Goal: Task Accomplishment & Management: Use online tool/utility

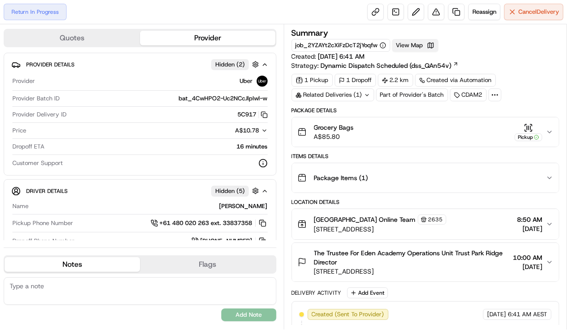
click at [417, 39] on button "View Map" at bounding box center [415, 45] width 46 height 13
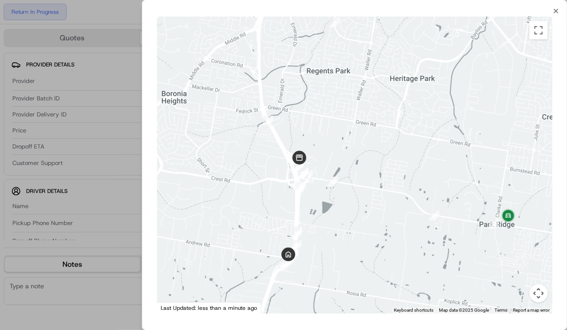
drag, startPoint x: 358, startPoint y: 246, endPoint x: 374, endPoint y: 217, distance: 34.3
click at [374, 217] on div at bounding box center [354, 165] width 395 height 297
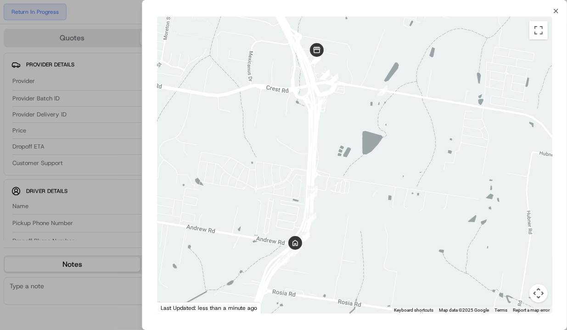
drag, startPoint x: 352, startPoint y: 222, endPoint x: 365, endPoint y: 188, distance: 36.2
click at [365, 188] on div at bounding box center [354, 165] width 395 height 297
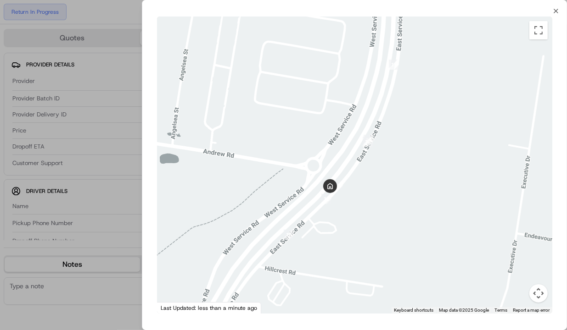
drag, startPoint x: 334, startPoint y: 216, endPoint x: 364, endPoint y: 191, distance: 39.1
click at [364, 191] on div at bounding box center [354, 165] width 395 height 297
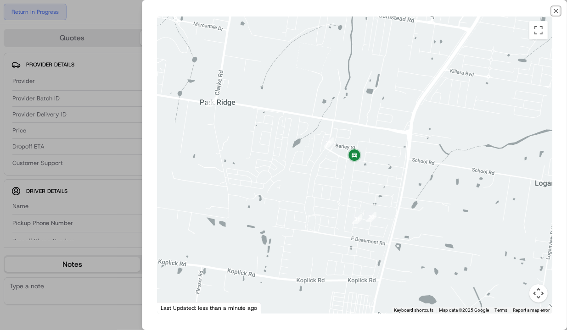
drag, startPoint x: 555, startPoint y: 12, endPoint x: 147, endPoint y: 155, distance: 432.5
click at [555, 12] on icon "button" at bounding box center [555, 10] width 7 height 7
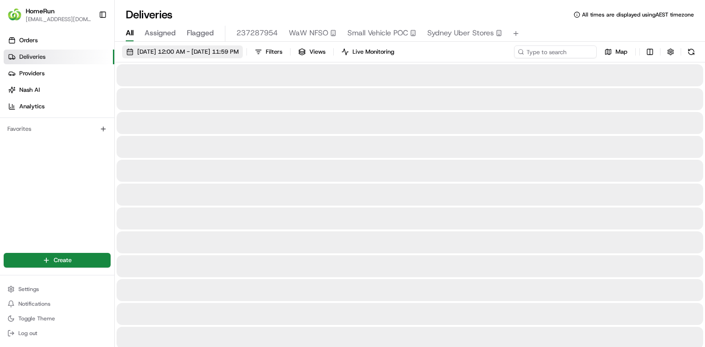
click at [189, 48] on span "[DATE] 12:00 AM - [DATE] 11:59 PM" at bounding box center [187, 52] width 101 height 8
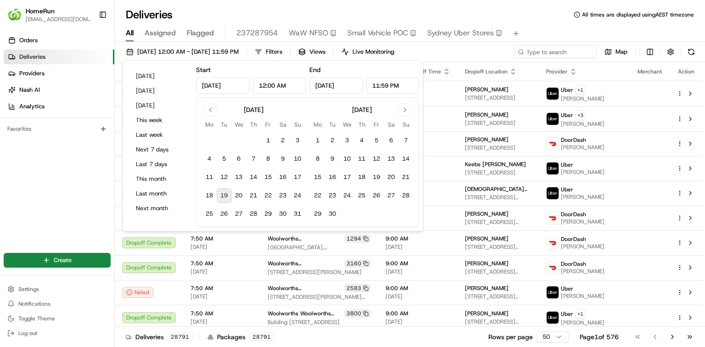
click at [227, 195] on button "19" at bounding box center [224, 195] width 15 height 15
type input "[DATE]"
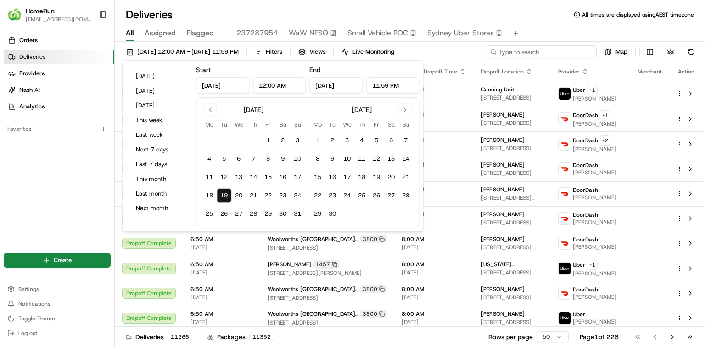
click at [576, 50] on input at bounding box center [541, 51] width 110 height 13
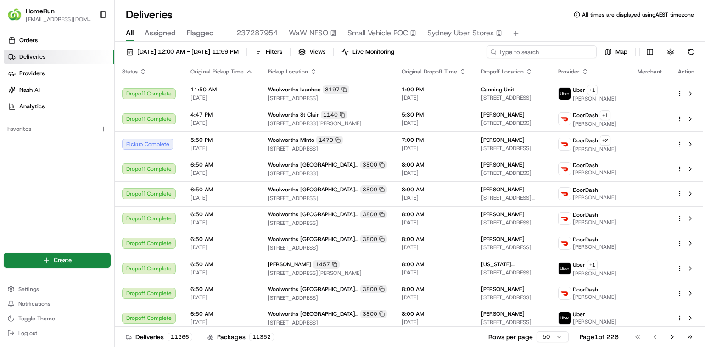
paste input "264833425"
type input "264833425"
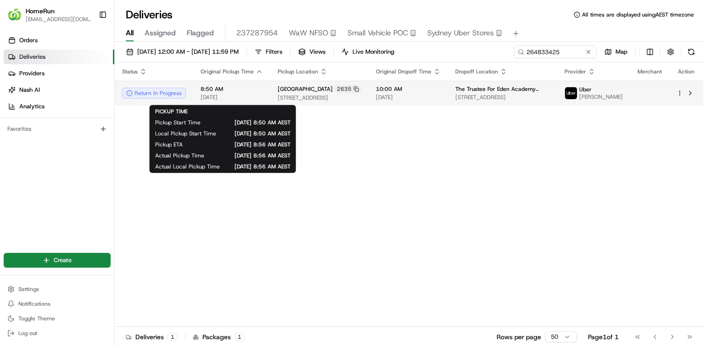
click at [246, 93] on span "8:50 AM" at bounding box center [232, 88] width 62 height 7
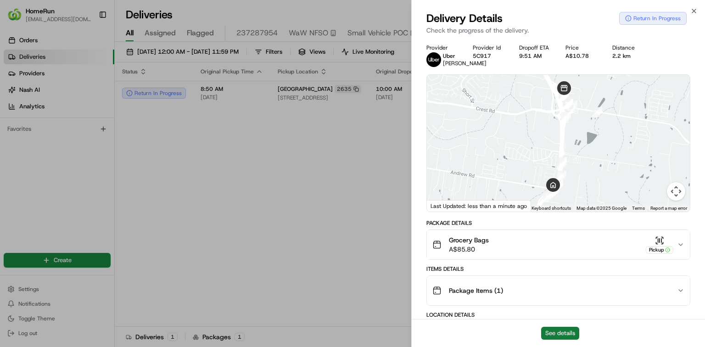
click at [553, 331] on button "See details" at bounding box center [560, 333] width 38 height 13
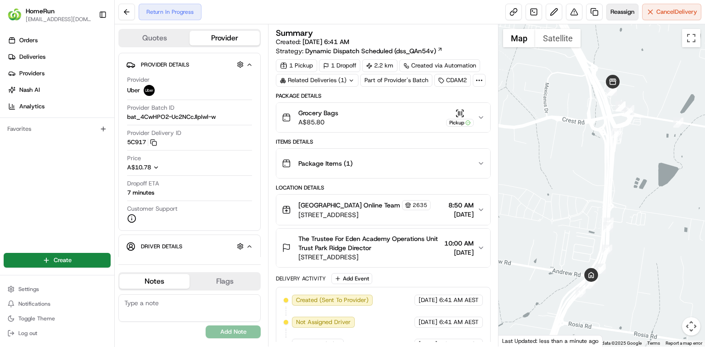
click at [633, 15] on span "Reassign" at bounding box center [622, 12] width 24 height 8
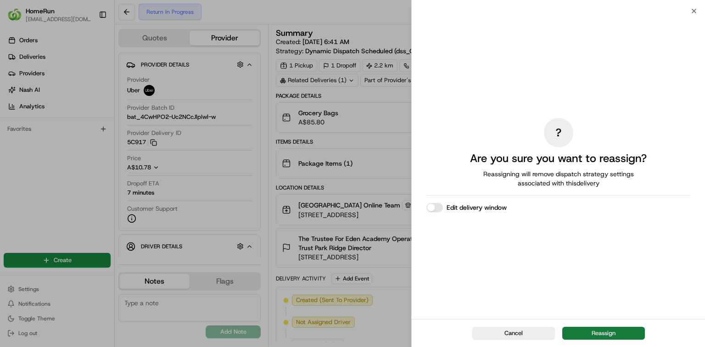
click at [601, 334] on button "Reassign" at bounding box center [603, 333] width 83 height 13
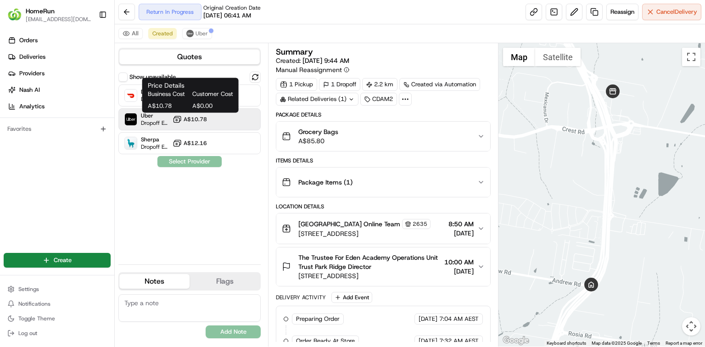
click at [192, 121] on span "A$10.78" at bounding box center [195, 119] width 23 height 7
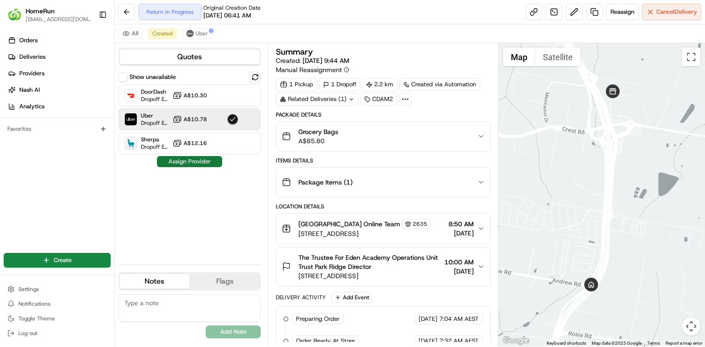
click at [216, 159] on button "Assign Provider" at bounding box center [189, 161] width 65 height 11
